Goal: Find specific page/section: Find specific page/section

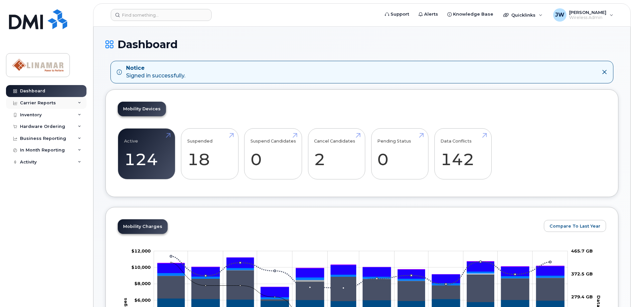
click at [34, 101] on div "Carrier Reports" at bounding box center [38, 102] width 36 height 5
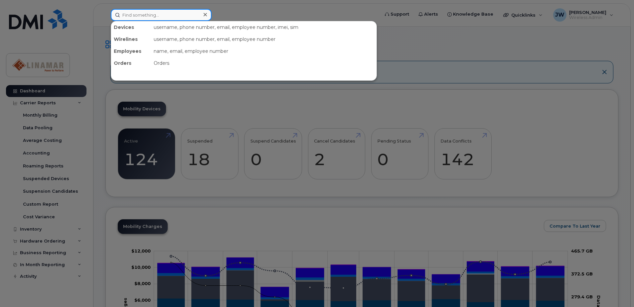
click at [177, 13] on input at bounding box center [161, 15] width 101 height 12
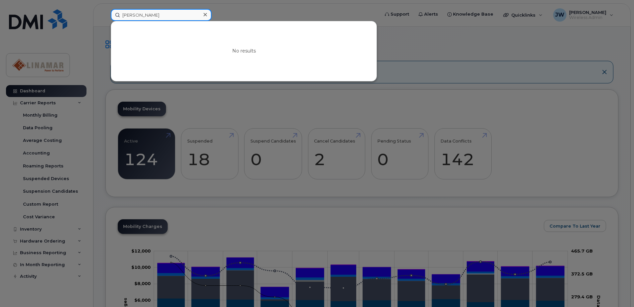
type input "bill lowe"
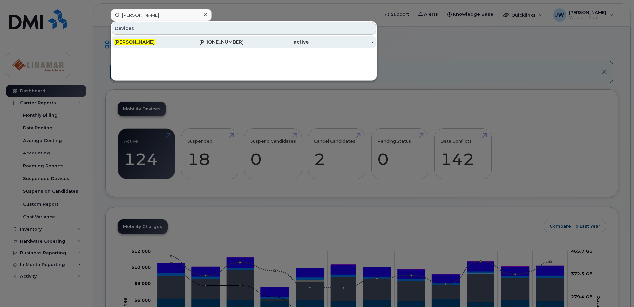
click at [169, 44] on div "Bill Lowe" at bounding box center [146, 42] width 65 height 7
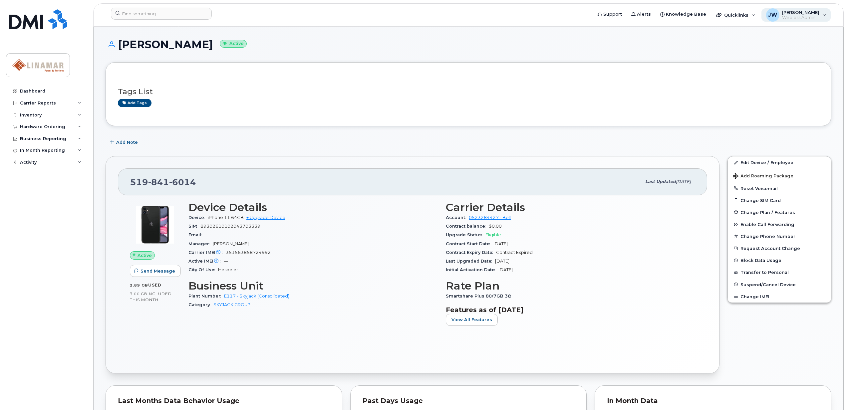
click at [819, 12] on span "[PERSON_NAME]" at bounding box center [800, 12] width 37 height 5
click at [560, 14] on form at bounding box center [349, 14] width 476 height 12
click at [626, 9] on link "Support" at bounding box center [610, 14] width 34 height 13
click at [23, 91] on div "Dashboard" at bounding box center [32, 91] width 25 height 5
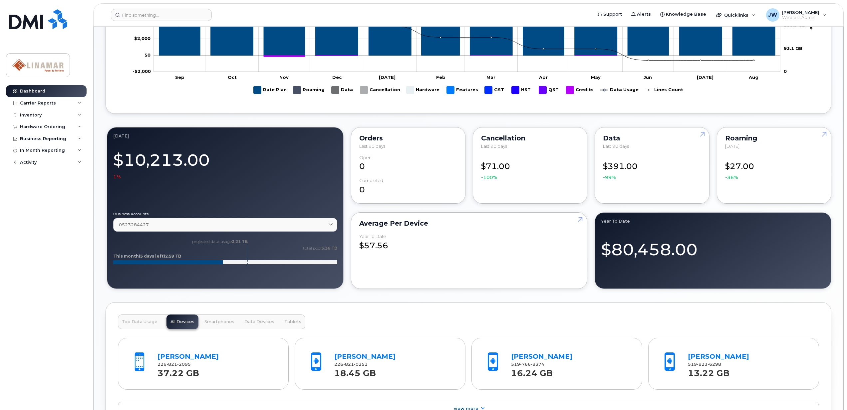
scroll to position [441, 0]
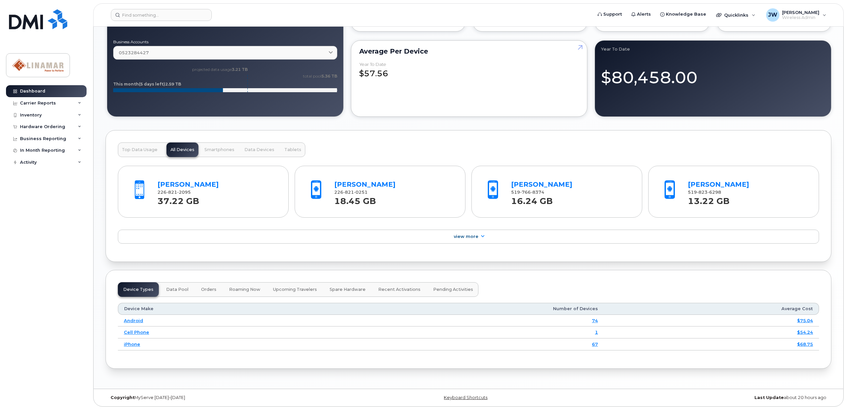
click at [189, 198] on strong "37.22 GB" at bounding box center [178, 199] width 42 height 14
click at [186, 185] on link "[PERSON_NAME]" at bounding box center [187, 184] width 61 height 8
